Goal: Information Seeking & Learning: Learn about a topic

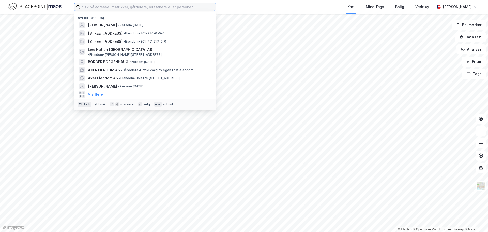
click at [145, 6] on input at bounding box center [148, 7] width 136 height 8
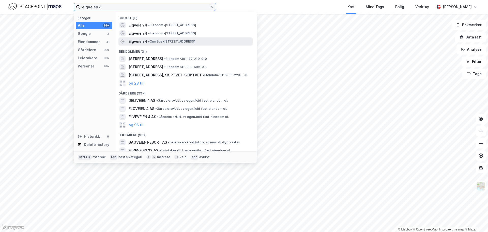
type input "elgveien 4"
click at [187, 40] on span "• Område • [STREET_ADDRESS]" at bounding box center [171, 41] width 47 height 4
click at [116, 9] on input "elgveien 4" at bounding box center [145, 7] width 130 height 8
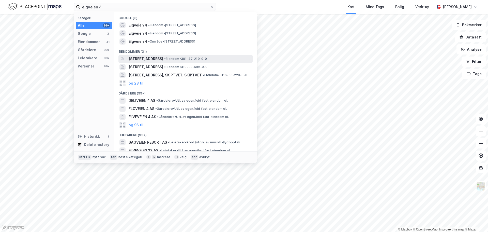
click at [162, 58] on span "[STREET_ADDRESS]" at bounding box center [146, 59] width 35 height 6
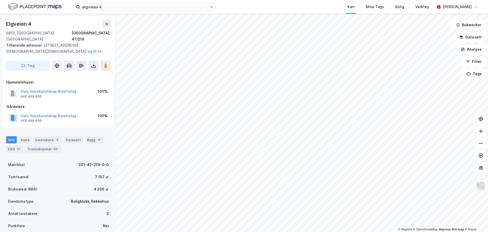
scroll to position [15, 0]
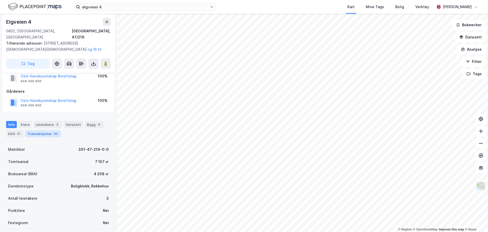
click at [45, 130] on div "Transaksjoner 60" at bounding box center [43, 133] width 36 height 7
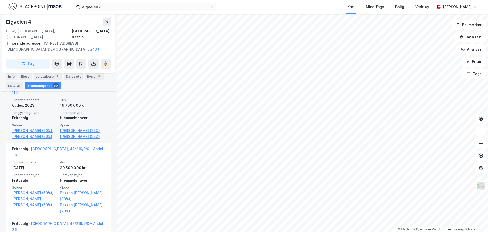
scroll to position [294, 0]
